Goal: Navigation & Orientation: Find specific page/section

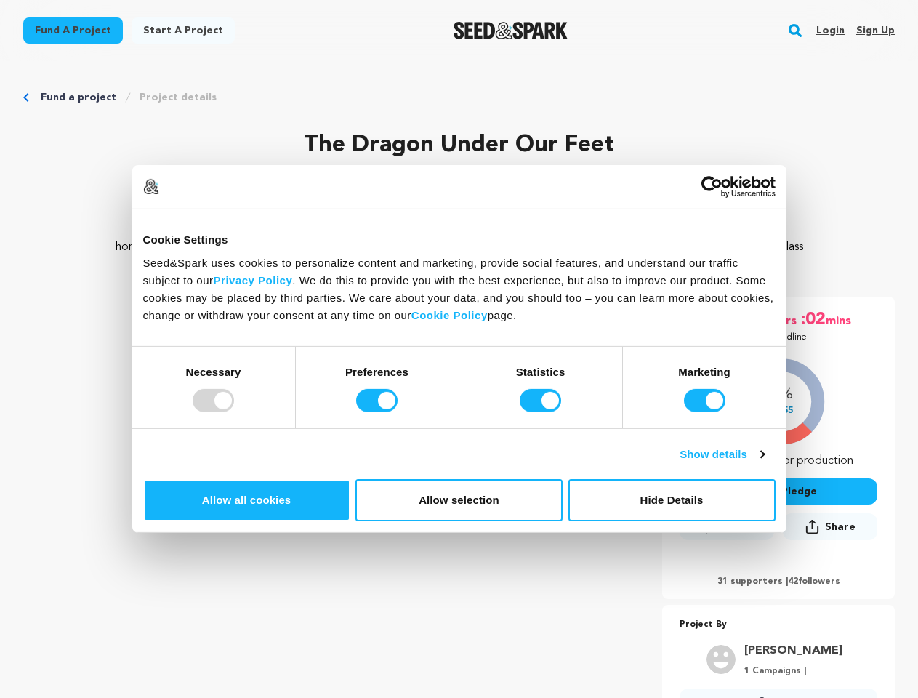
click at [234, 412] on div at bounding box center [213, 400] width 41 height 23
click at [398, 412] on input "Preferences" at bounding box center [376, 400] width 41 height 23
checkbox input "false"
click at [543, 412] on input "Statistics" at bounding box center [540, 400] width 41 height 23
checkbox input "false"
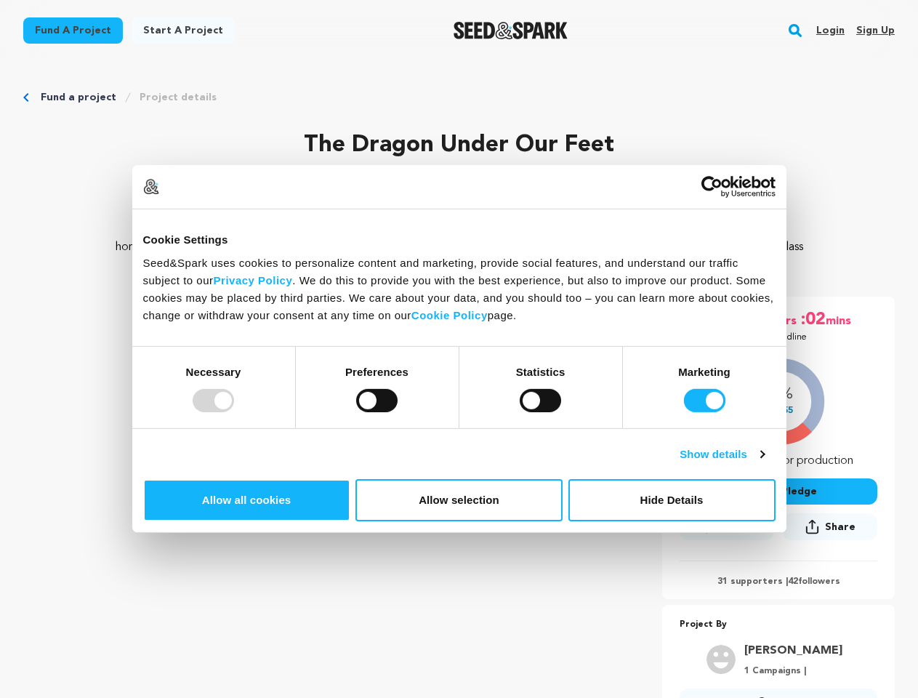
click at [684, 412] on input "Marketing" at bounding box center [704, 400] width 41 height 23
checkbox input "false"
click at [764, 463] on link "Show details" at bounding box center [722, 454] width 84 height 17
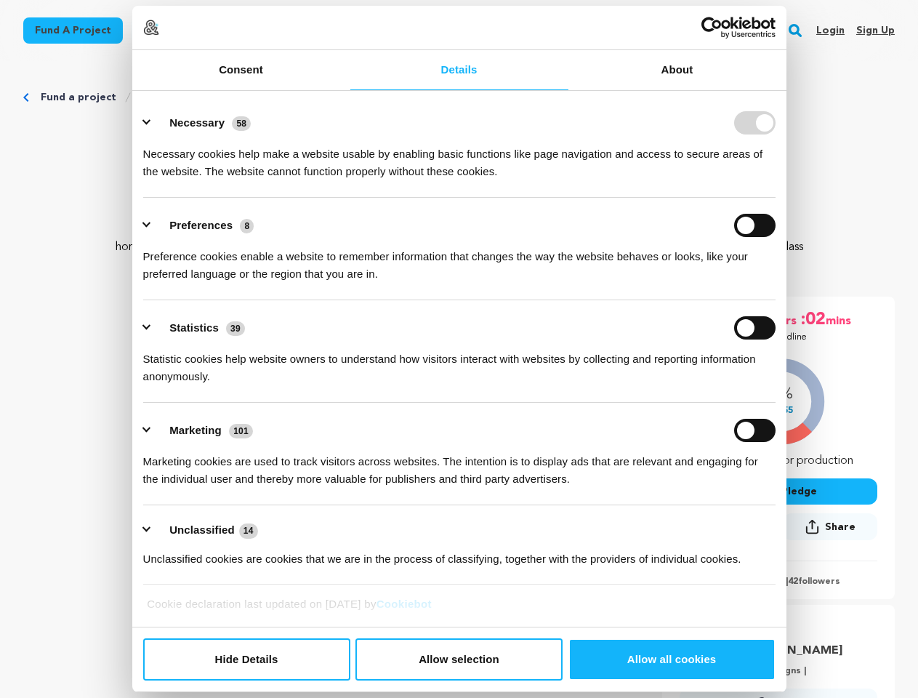
click at [787, 90] on link "About" at bounding box center [678, 70] width 218 height 40
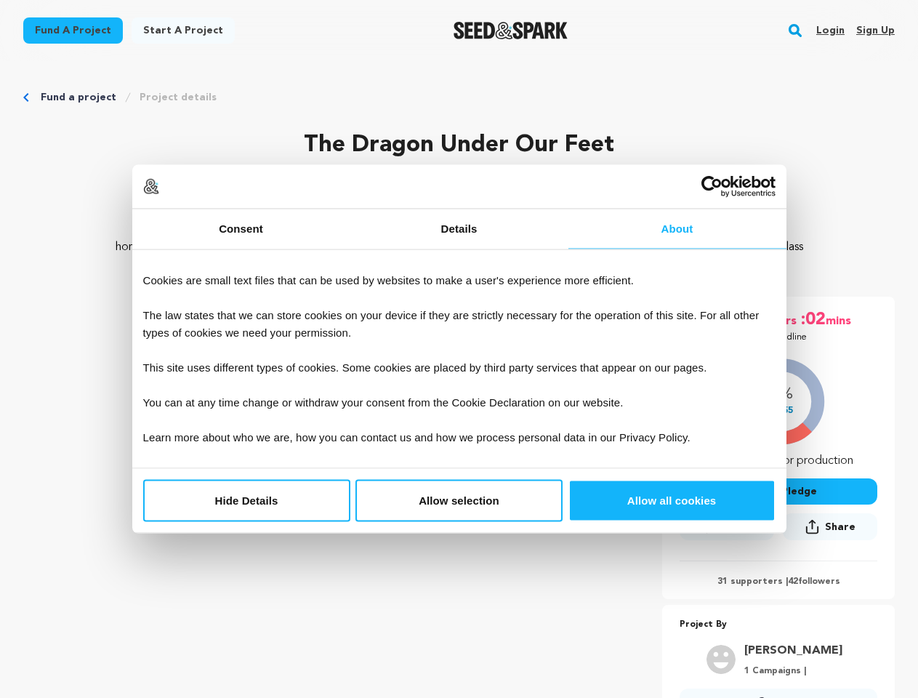
click at [804, 556] on div "21 days :19 hrs :02 mins Until Deadline 26% $4,855" at bounding box center [778, 448] width 233 height 303
click at [804, 603] on div "21 days :19 hrs :02 mins Until Deadline 26% $4,855 $" at bounding box center [778, 515] width 233 height 436
click at [798, 31] on rect "button" at bounding box center [795, 30] width 17 height 17
click at [0, 0] on input "text" at bounding box center [0, 0] width 0 height 0
